Goal: Information Seeking & Learning: Learn about a topic

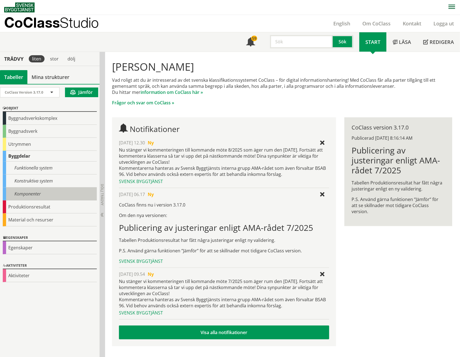
click at [33, 194] on div "Komponenter" at bounding box center [50, 194] width 94 height 13
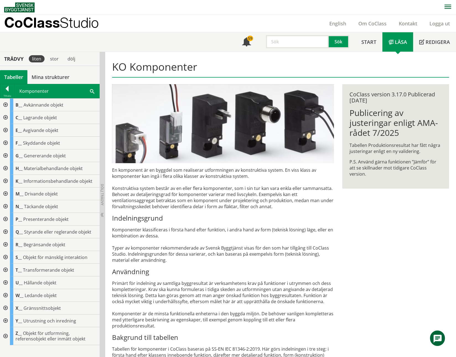
click at [6, 281] on div at bounding box center [5, 283] width 10 height 13
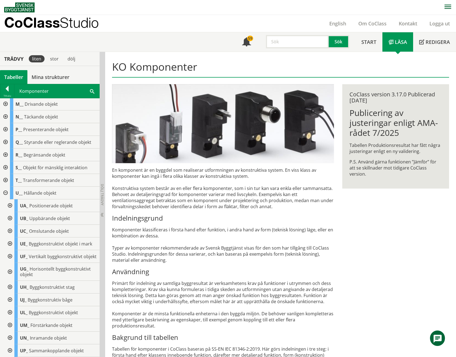
scroll to position [138, 0]
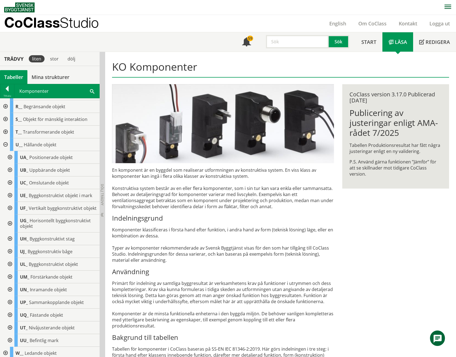
click at [10, 155] on div at bounding box center [9, 157] width 10 height 13
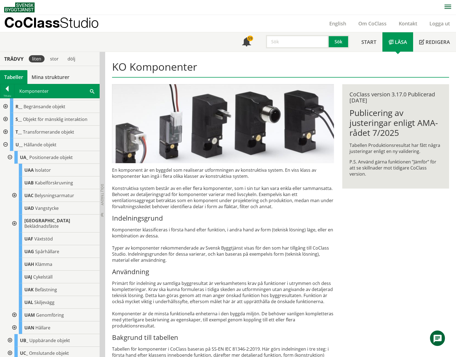
click at [13, 194] on div at bounding box center [14, 195] width 10 height 13
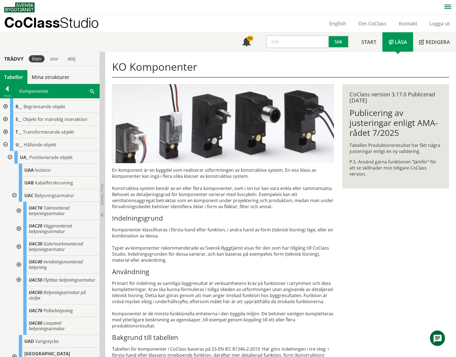
click at [20, 282] on div at bounding box center [18, 280] width 10 height 13
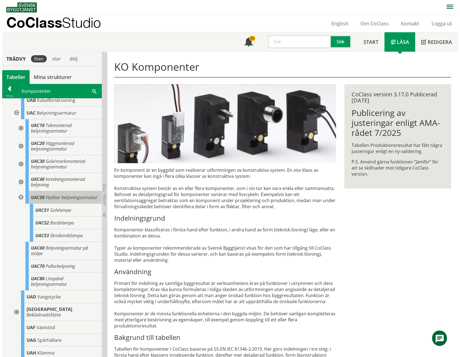
scroll to position [221, 0]
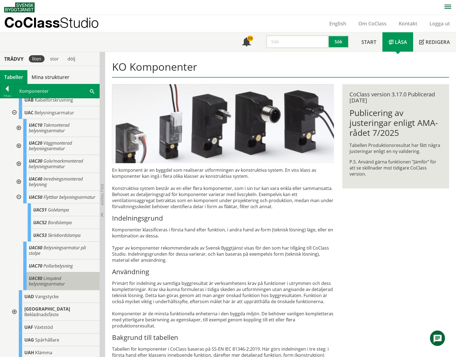
click at [56, 287] on span "Linspänd belysningsarmatur" at bounding box center [47, 282] width 36 height 12
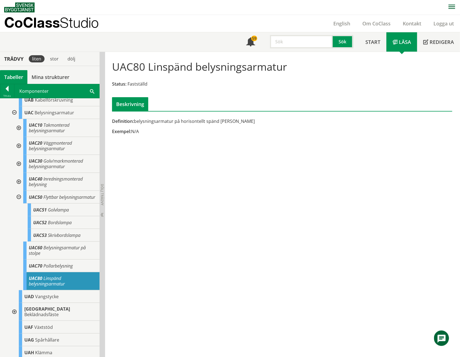
drag, startPoint x: 292, startPoint y: 67, endPoint x: 152, endPoint y: 71, distance: 139.7
click at [153, 72] on div "UAC80 Linspänd belysningsarmatur Status: Fastställd Beskrivning" at bounding box center [282, 83] width 348 height 55
click at [149, 67] on h1 "UAC80 Linspänd belysningsarmatur" at bounding box center [199, 67] width 175 height 12
click at [48, 200] on span "Flyttbar belysningsarmatur" at bounding box center [69, 197] width 52 height 6
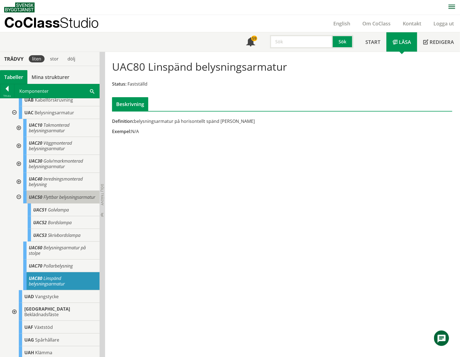
click at [48, 200] on span "Flyttbar belysningsarmatur" at bounding box center [69, 197] width 52 height 6
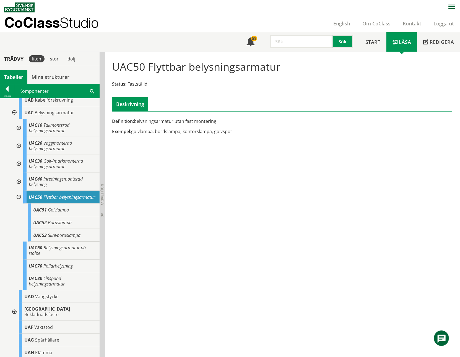
click at [19, 182] on div at bounding box center [18, 182] width 10 height 18
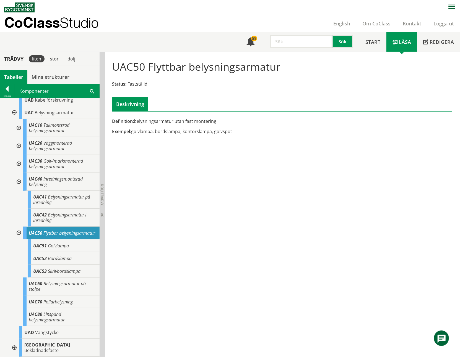
click at [19, 182] on div at bounding box center [18, 182] width 10 height 18
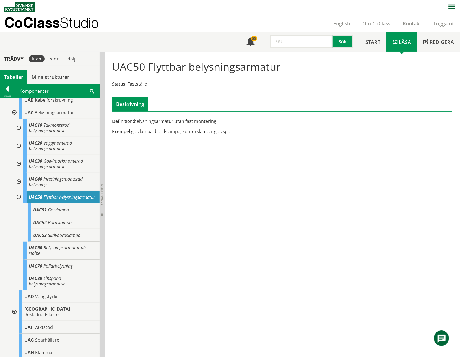
click at [18, 128] on div at bounding box center [18, 128] width 10 height 18
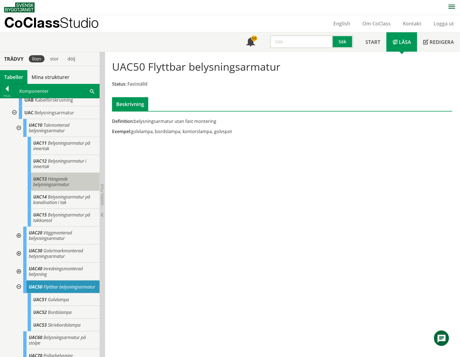
click at [55, 180] on span "Hängande belysningsarmatur" at bounding box center [51, 182] width 36 height 12
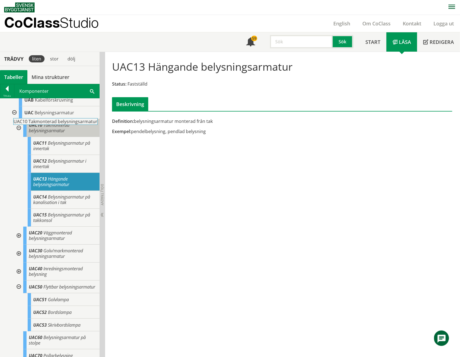
click at [58, 127] on span "Takmonterad belysningsarmatur" at bounding box center [49, 128] width 41 height 12
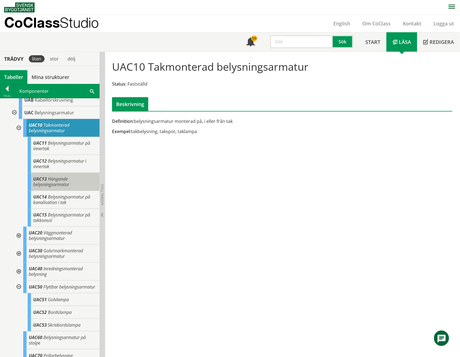
click at [61, 179] on span "Hängande belysningsarmatur" at bounding box center [51, 182] width 36 height 12
